Goal: Book appointment/travel/reservation

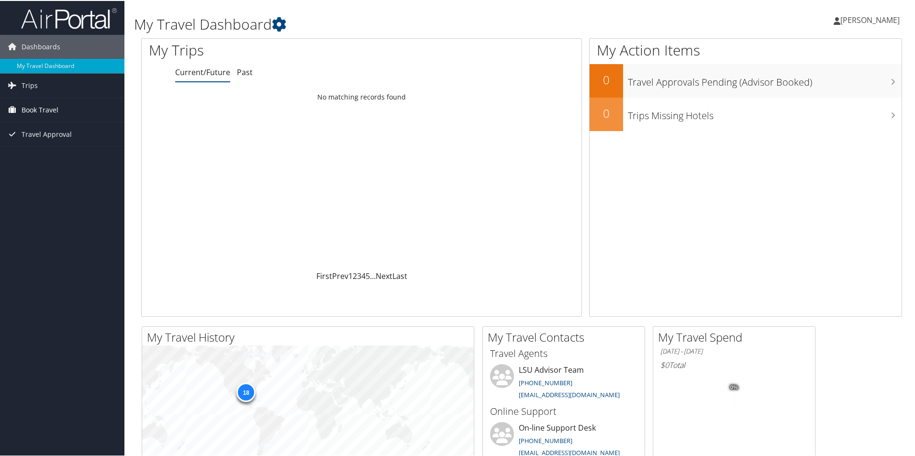
click at [48, 106] on span "Book Travel" at bounding box center [40, 109] width 37 height 24
click at [52, 144] on link "Book/Manage Online Trips" at bounding box center [62, 142] width 124 height 14
